Goal: Task Accomplishment & Management: Manage account settings

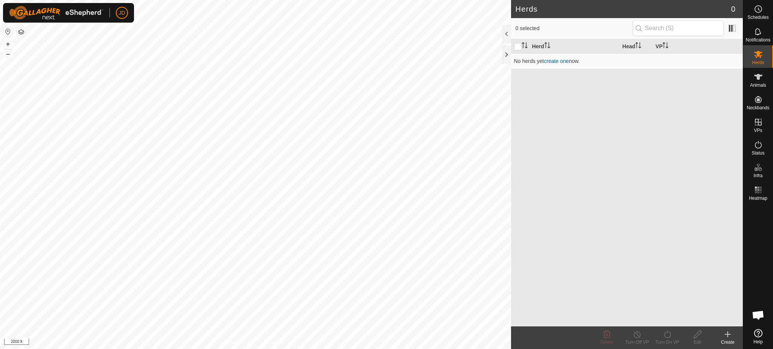
scroll to position [777, 0]
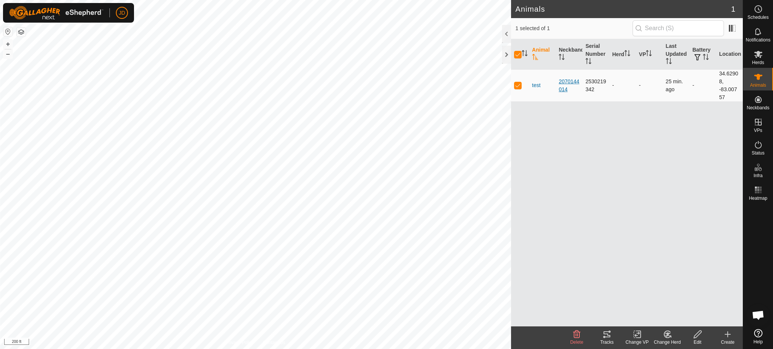
click at [566, 78] on div "2070144014" at bounding box center [568, 86] width 21 height 16
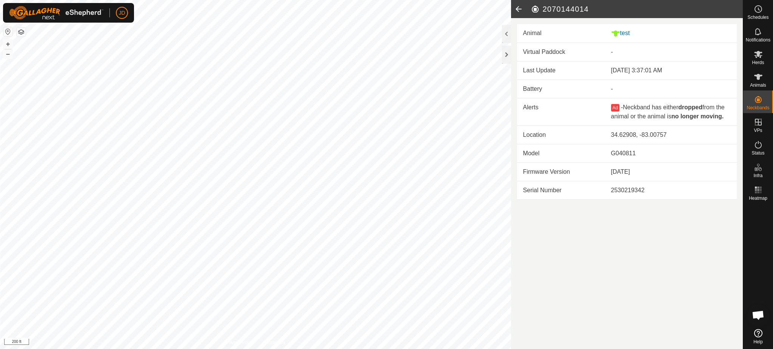
click at [519, 11] on icon at bounding box center [518, 9] width 15 height 18
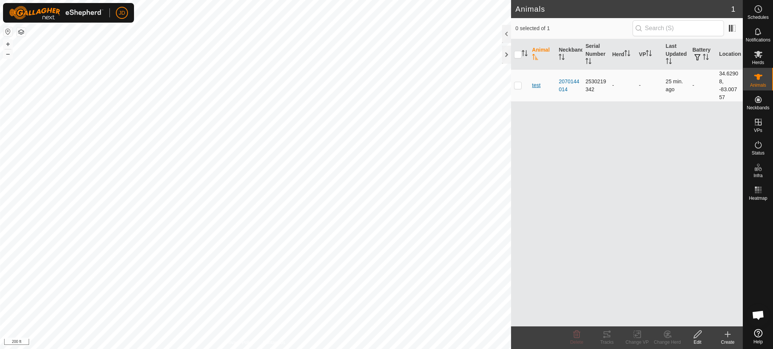
click at [538, 84] on span "test" at bounding box center [536, 85] width 9 height 8
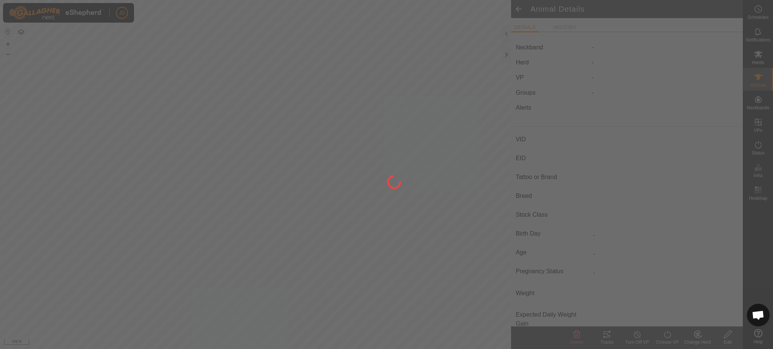
type input "test"
type input "-"
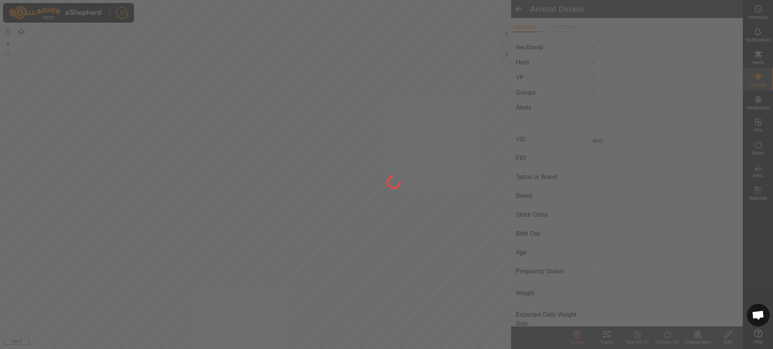
type input "0 kg"
type input "-"
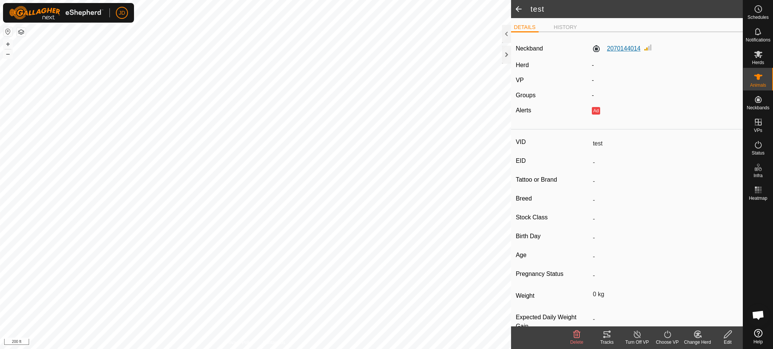
click at [625, 49] on label "2070144014" at bounding box center [615, 48] width 49 height 9
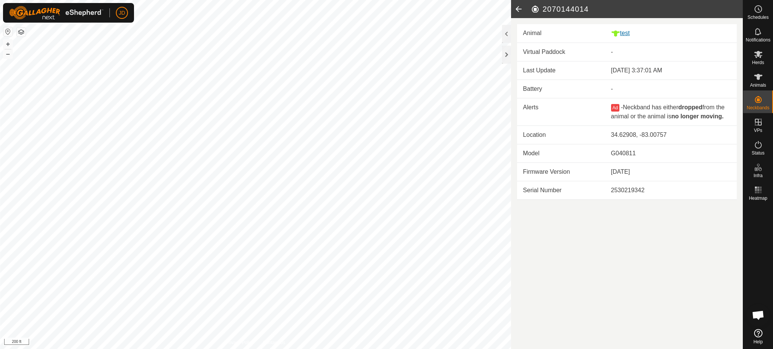
click at [623, 33] on div "test" at bounding box center [671, 33] width 120 height 9
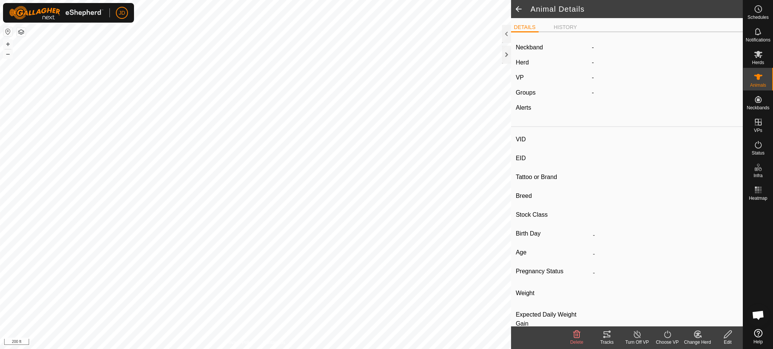
type input "test"
type input "-"
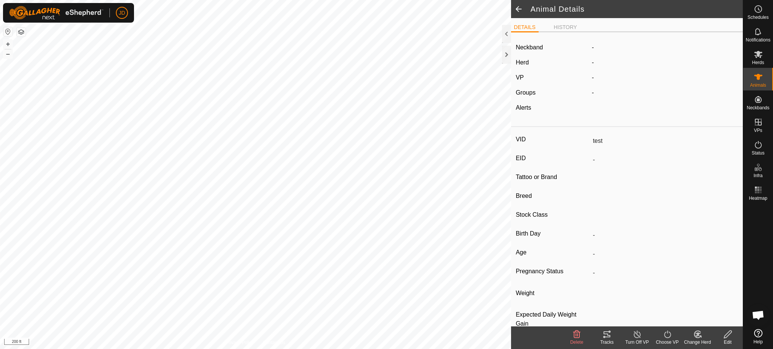
type input "0 kg"
type input "-"
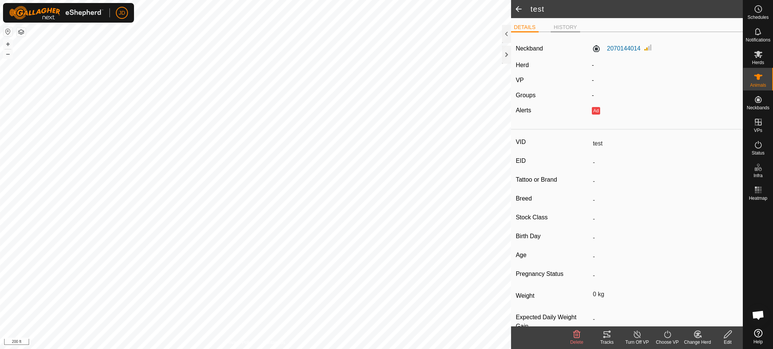
click at [574, 25] on li "HISTORY" at bounding box center [564, 27] width 29 height 9
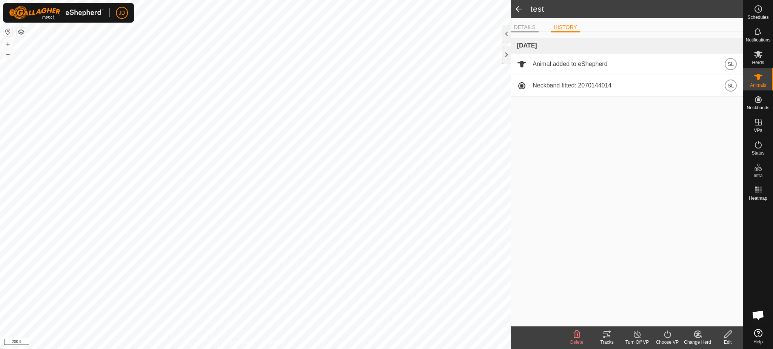
click at [521, 24] on li "DETAILS" at bounding box center [525, 27] width 28 height 9
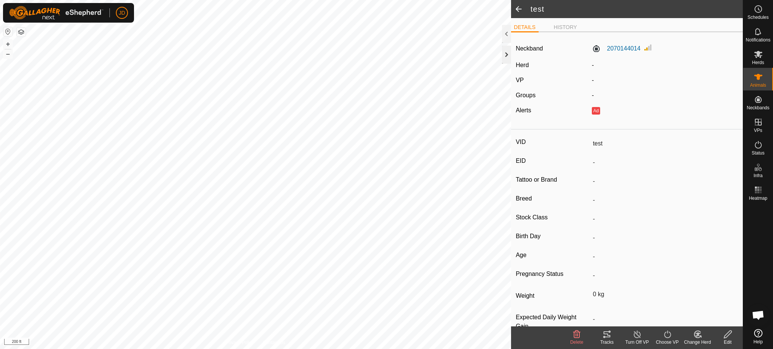
click at [502, 54] on div at bounding box center [506, 55] width 9 height 18
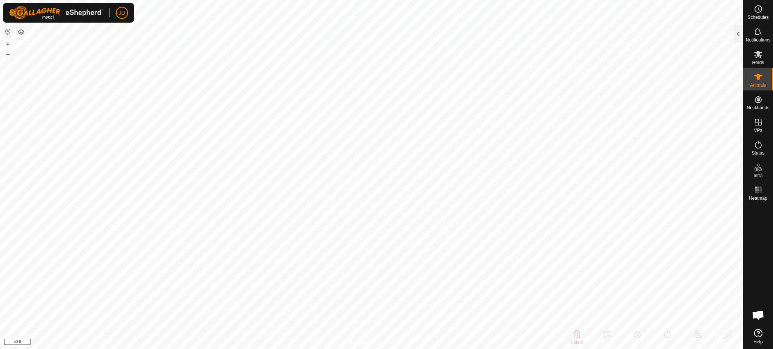
click at [623, 0] on html "JD Schedules Notifications Herds Animals Neckbands VPs Status Infra Heatmap Hel…" at bounding box center [386, 174] width 773 height 349
